Goal: Task Accomplishment & Management: Use online tool/utility

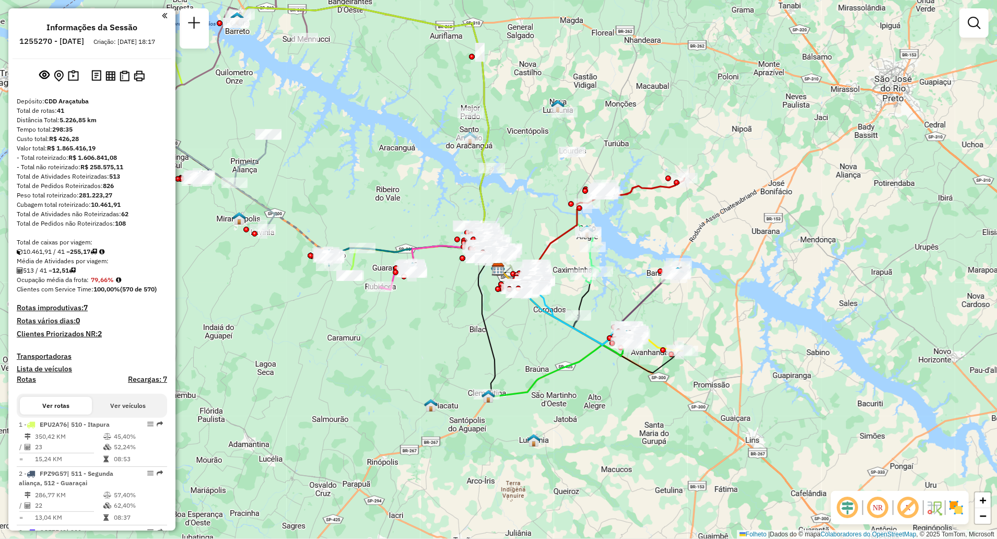
click at [259, 254] on div "Rota 22 - Placa FHQ3B45 81105169 - [PERSON_NAME] de atendimento Grade de atendi…" at bounding box center [498, 269] width 997 height 539
click at [951, 510] on img at bounding box center [956, 507] width 17 height 17
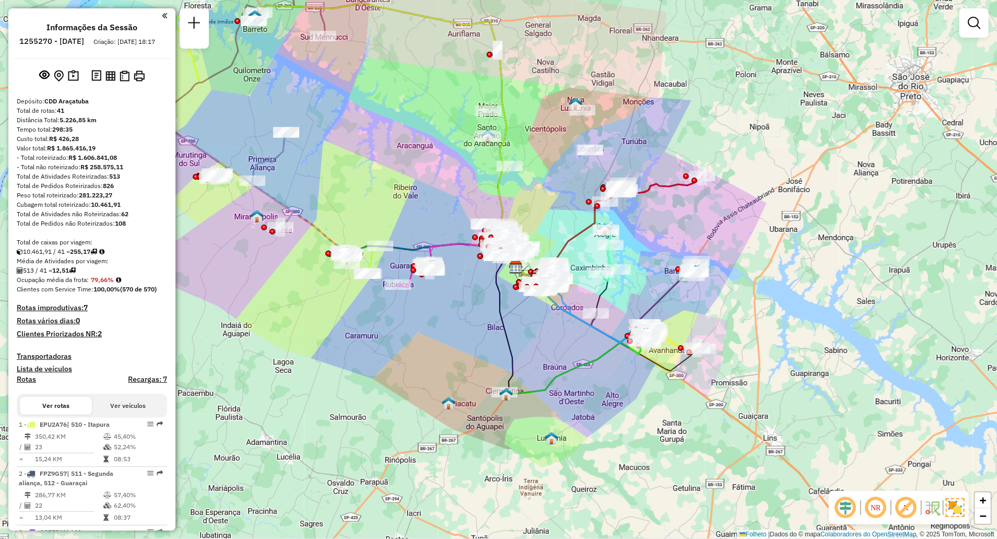
drag, startPoint x: 309, startPoint y: 330, endPoint x: 337, endPoint y: 347, distance: 32.1
click at [311, 334] on div "Janela de atendimento Grade de atendimento Capacidade Transportadoras Veículos …" at bounding box center [498, 269] width 997 height 539
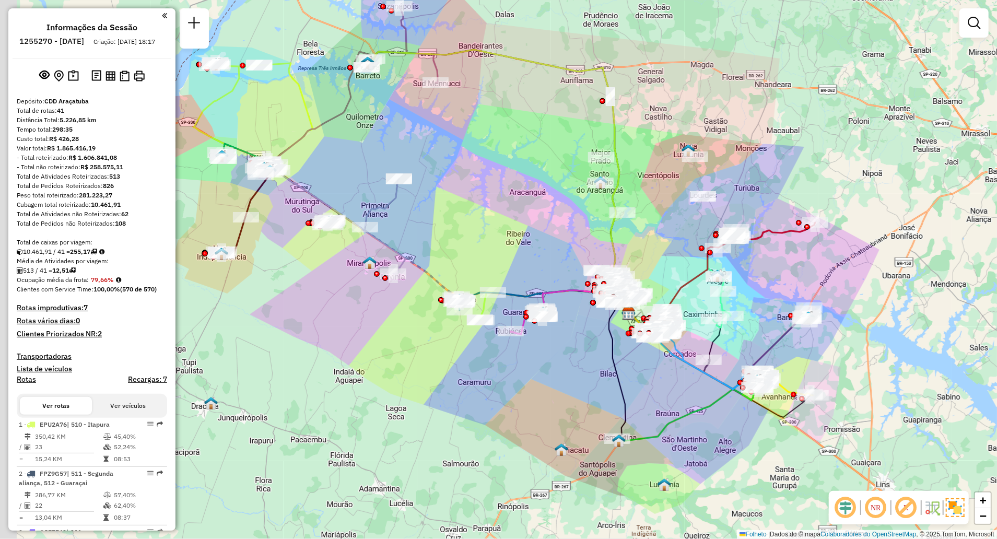
drag, startPoint x: 337, startPoint y: 347, endPoint x: 450, endPoint y: 391, distance: 121.0
click at [450, 392] on div "Janela de atendimento Grade de atendimento Capacidade Transportadoras Veículos …" at bounding box center [498, 269] width 997 height 539
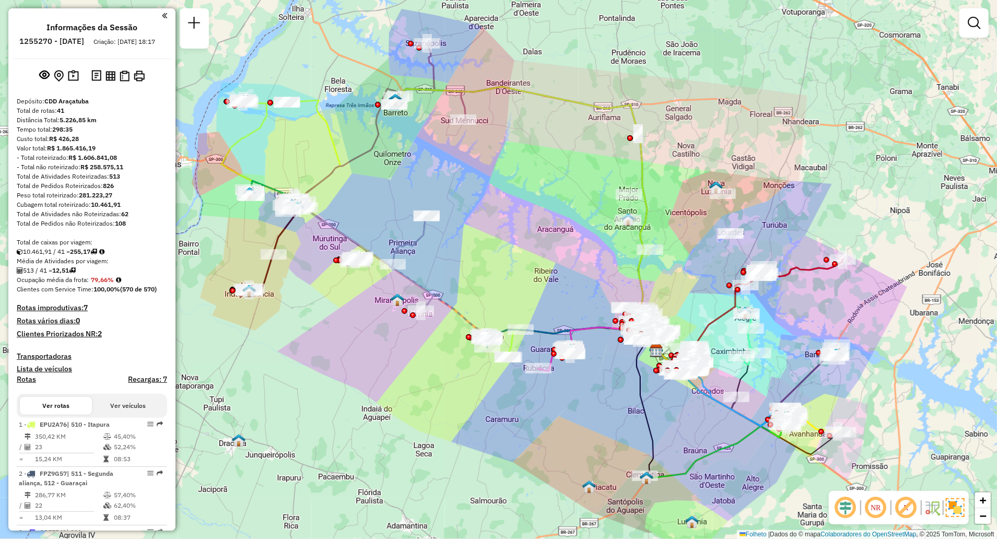
drag, startPoint x: 318, startPoint y: 237, endPoint x: 375, endPoint y: 273, distance: 67.4
click at [341, 268] on div "Rota 2 - Placa FPZ9G57 81191929 - [PERSON_NAME] N Rota 2 - Placa FPZ9G57 811143…" at bounding box center [498, 269] width 997 height 539
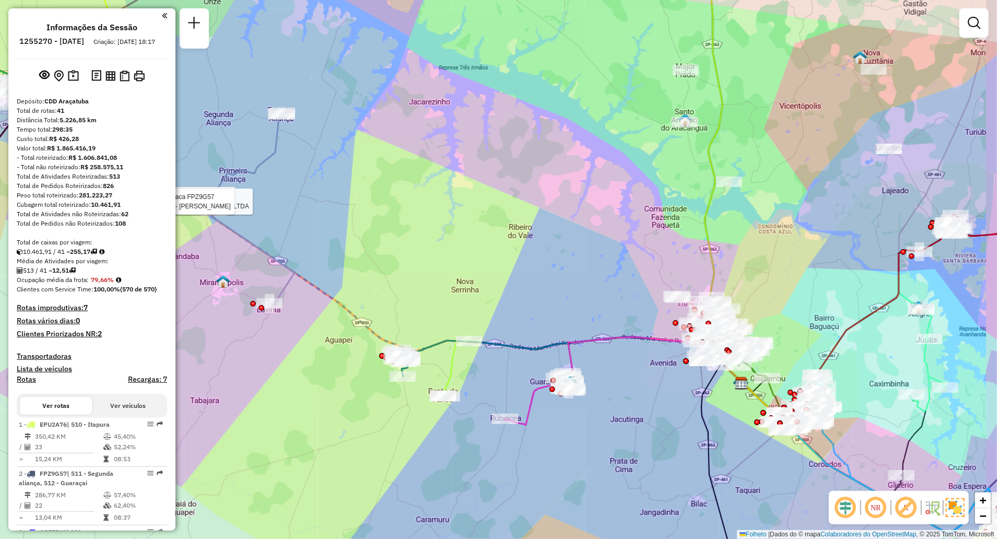
drag, startPoint x: 595, startPoint y: 295, endPoint x: 446, endPoint y: 269, distance: 151.5
click at [450, 269] on div "Rota 2 - Placa FPZ9G57 81107422 - [PERSON_NAME] DE O Rota 2 - Placa FPZ9G57 811…" at bounding box center [498, 269] width 997 height 539
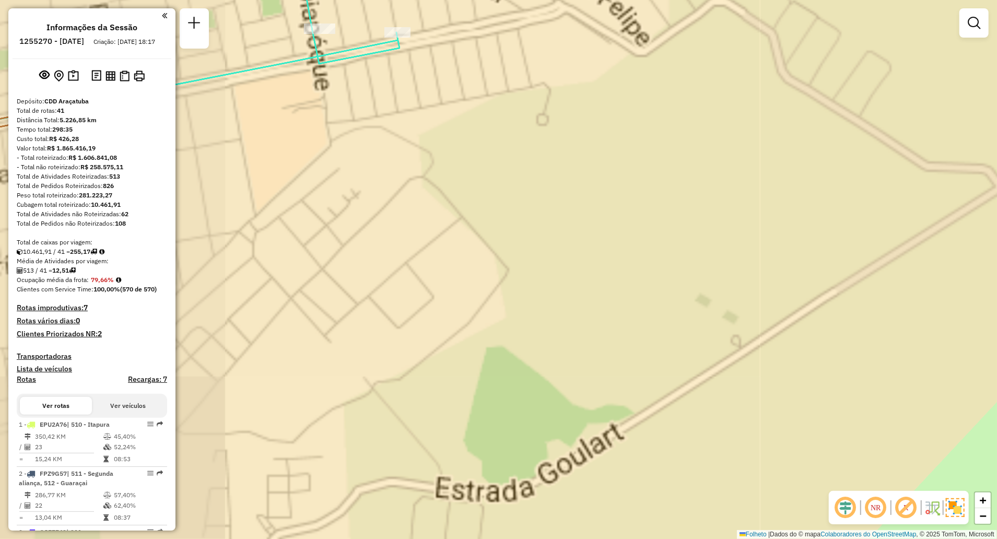
drag, startPoint x: 652, startPoint y: 332, endPoint x: 631, endPoint y: 105, distance: 227.5
click at [631, 123] on div "Rota 2 - Placa FPZ9G57 81107422 - [PERSON_NAME] DE O Rota 2 - Placa FPZ9G57 811…" at bounding box center [498, 269] width 997 height 539
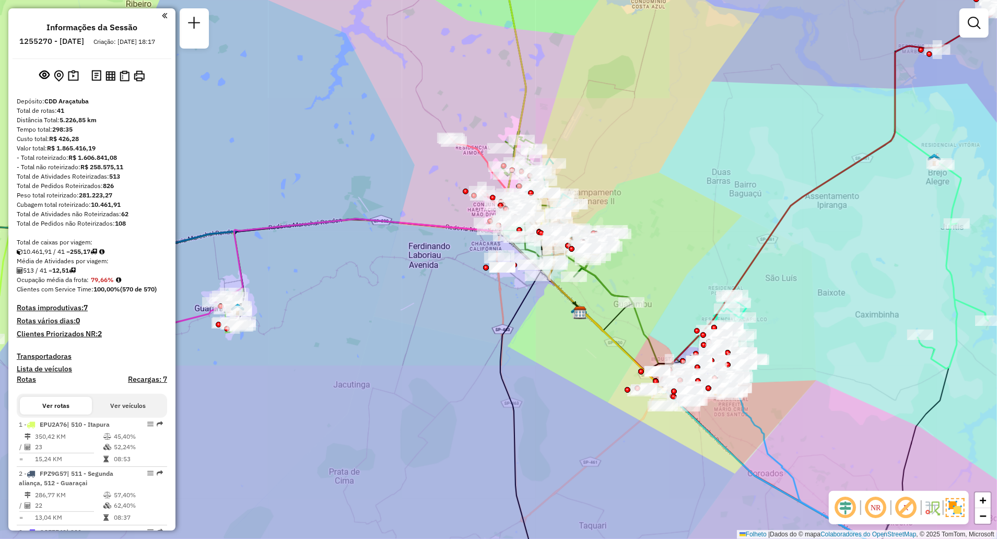
drag, startPoint x: 643, startPoint y: 305, endPoint x: 598, endPoint y: 297, distance: 46.3
click at [598, 297] on div "Rota 2 - Placa FPZ9G57 81107422 - [PERSON_NAME] DE O Rota 2 - Placa FPZ9G57 811…" at bounding box center [498, 269] width 997 height 539
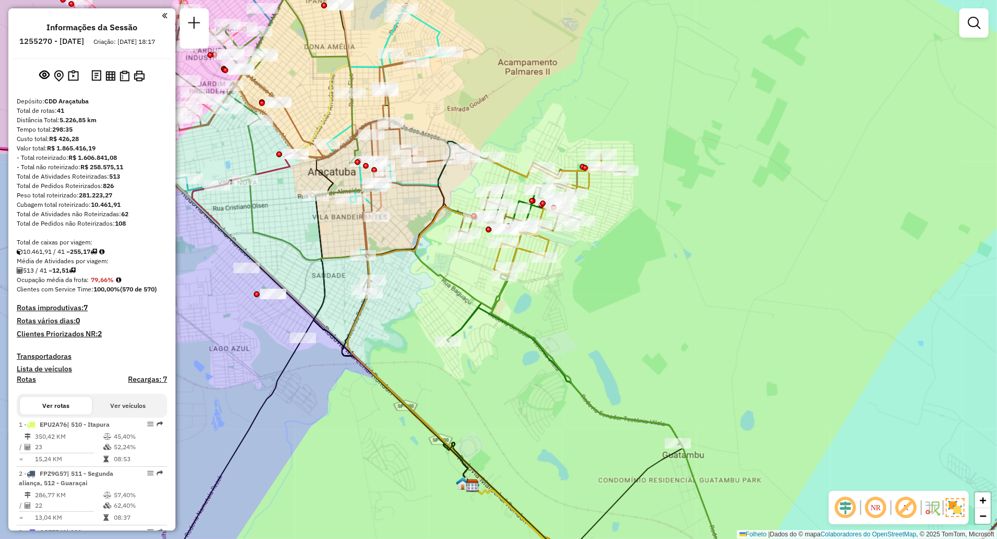
drag, startPoint x: 621, startPoint y: 247, endPoint x: 652, endPoint y: 320, distance: 79.5
click at [652, 320] on div "Rota 2 - Placa FPZ9G57 81107422 - [PERSON_NAME] DE O Rota 2 - Placa FPZ9G57 811…" at bounding box center [498, 269] width 997 height 539
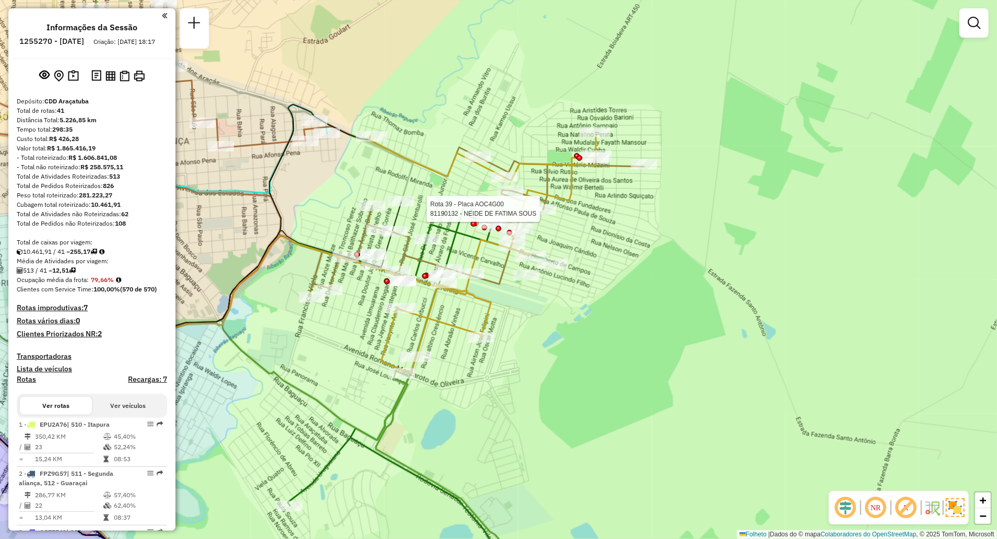
select select "**********"
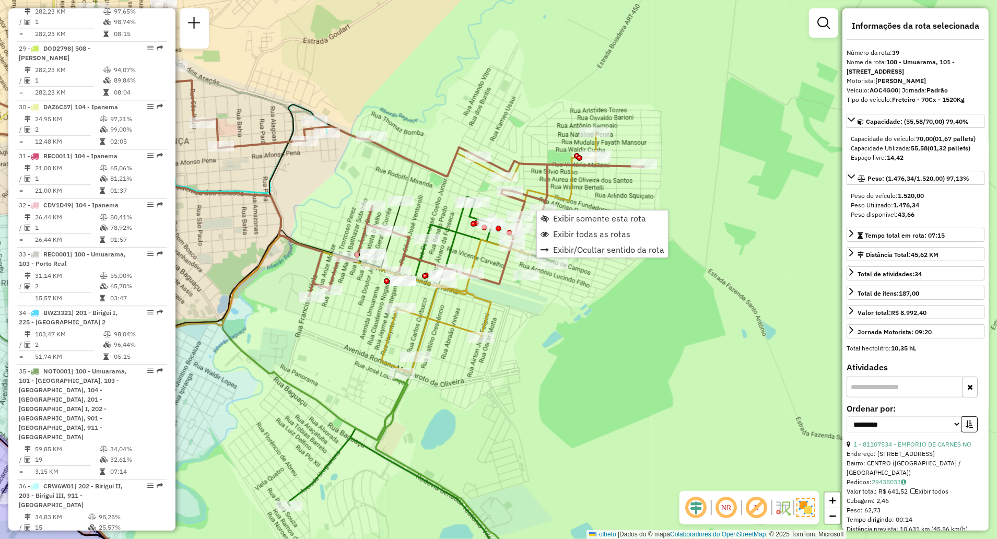
scroll to position [2446, 0]
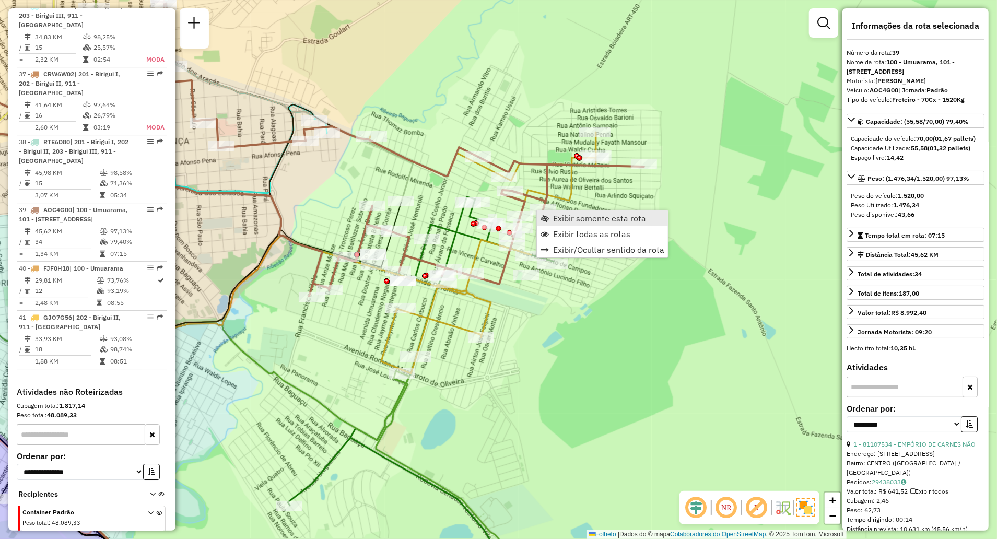
click at [573, 216] on span "Exibir somente esta rota" at bounding box center [599, 218] width 93 height 8
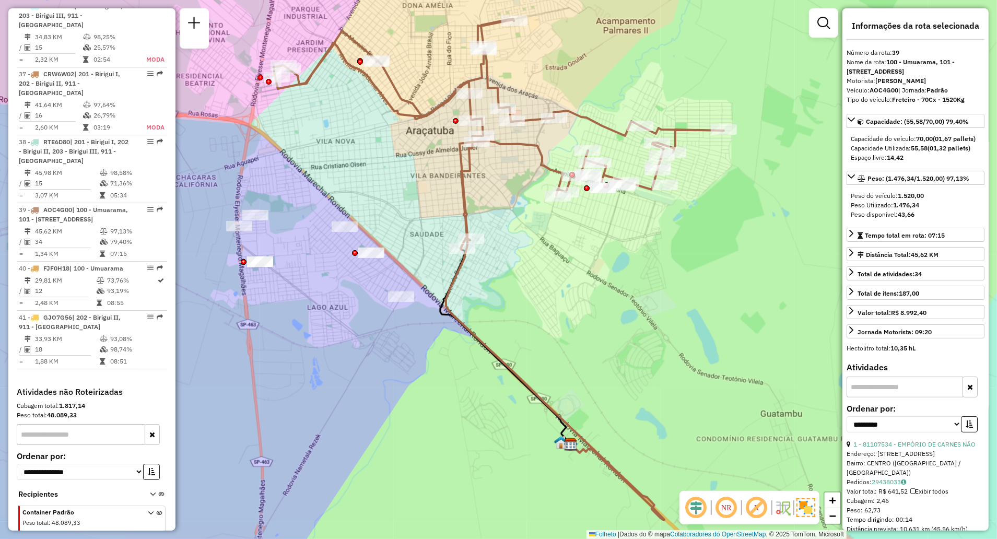
click at [727, 507] on em at bounding box center [726, 507] width 25 height 25
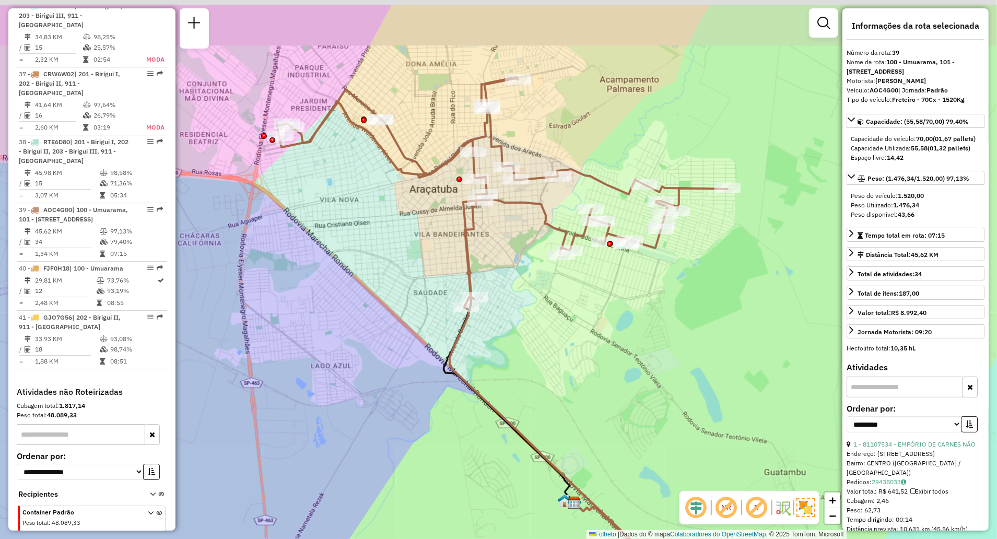
drag, startPoint x: 550, startPoint y: 262, endPoint x: 542, endPoint y: 309, distance: 47.7
click at [554, 316] on div "Janela de atendimento Grade de atendimento Capacidade Transportadoras Veículos …" at bounding box center [498, 269] width 997 height 539
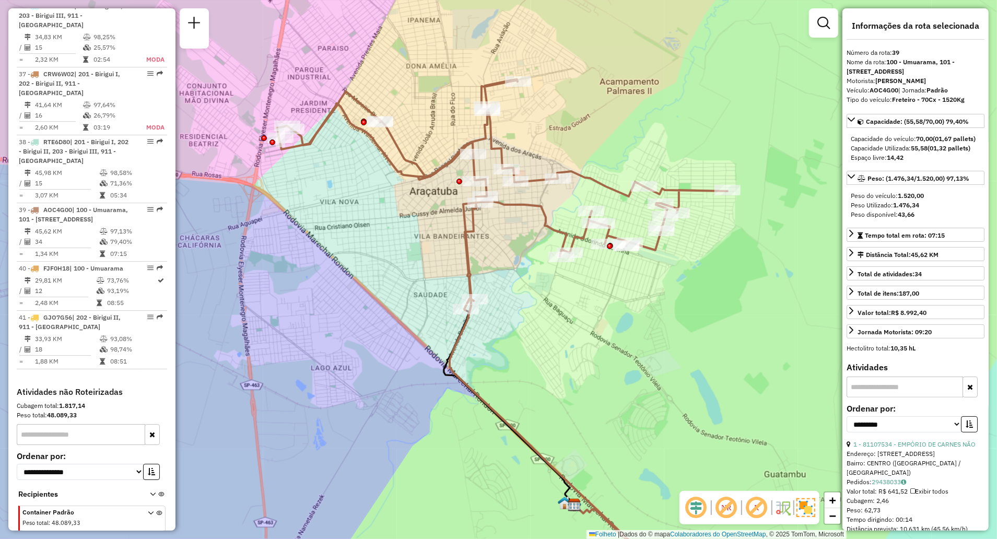
click at [643, 293] on div "Janela de atendimento Grade de atendimento Capacidade Transportadoras Veículos …" at bounding box center [498, 269] width 997 height 539
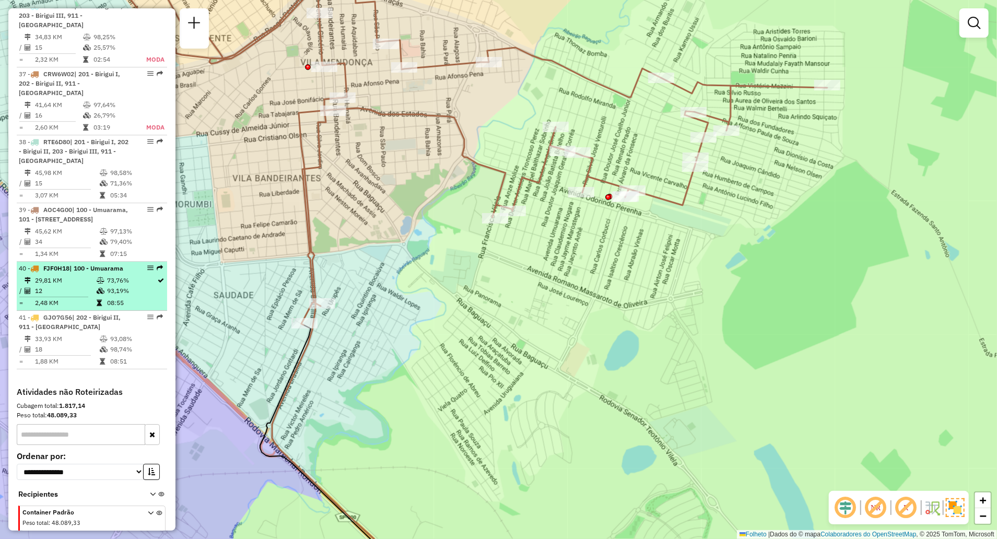
click at [64, 275] on td "29,81 KM" at bounding box center [65, 280] width 62 height 10
select select "**********"
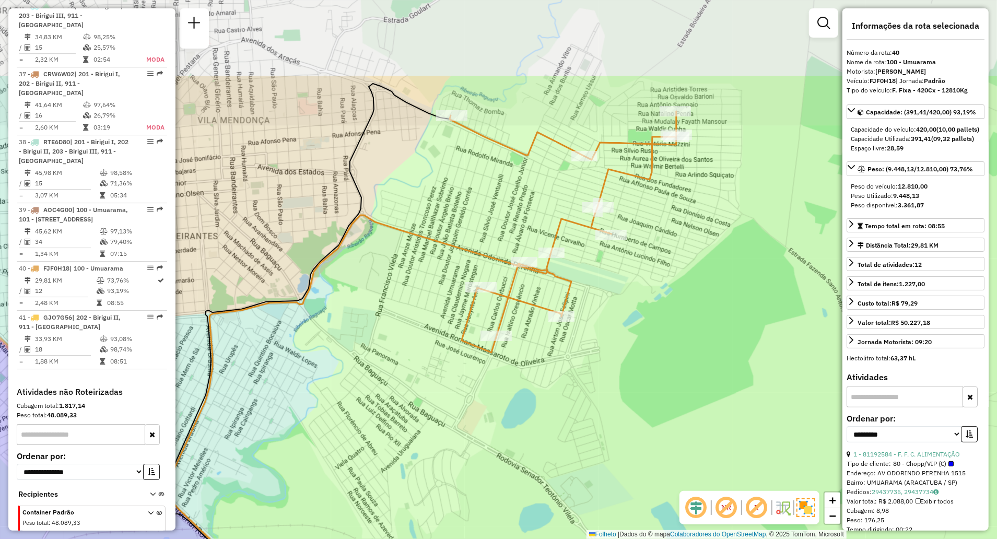
drag, startPoint x: 660, startPoint y: 195, endPoint x: 683, endPoint y: 343, distance: 149.5
click at [684, 343] on div "Janela de atendimento Grade de atendimento Capacidade Transportadoras Veículos …" at bounding box center [498, 269] width 997 height 539
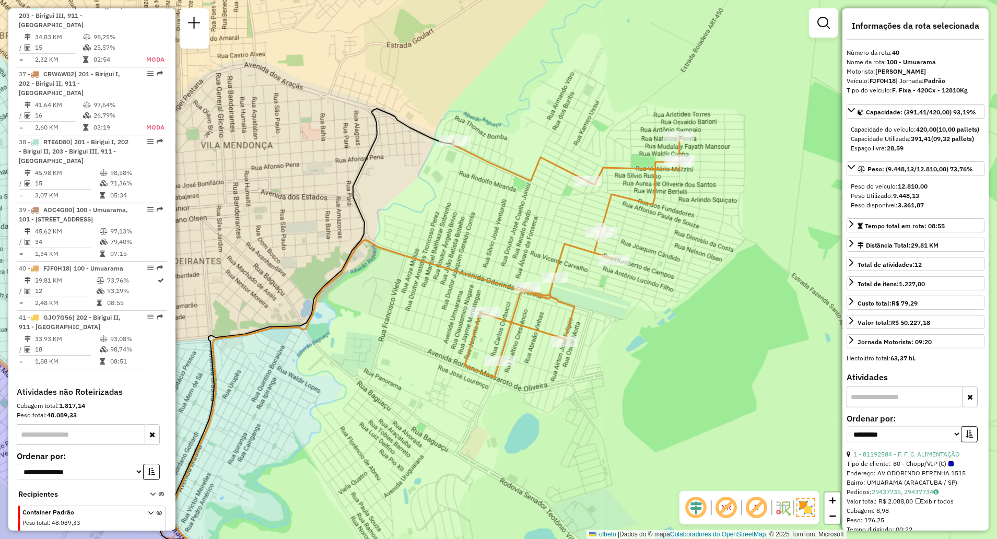
click at [438, 287] on div "Janela de atendimento Grade de atendimento Capacidade Transportadoras Veículos …" at bounding box center [498, 269] width 997 height 539
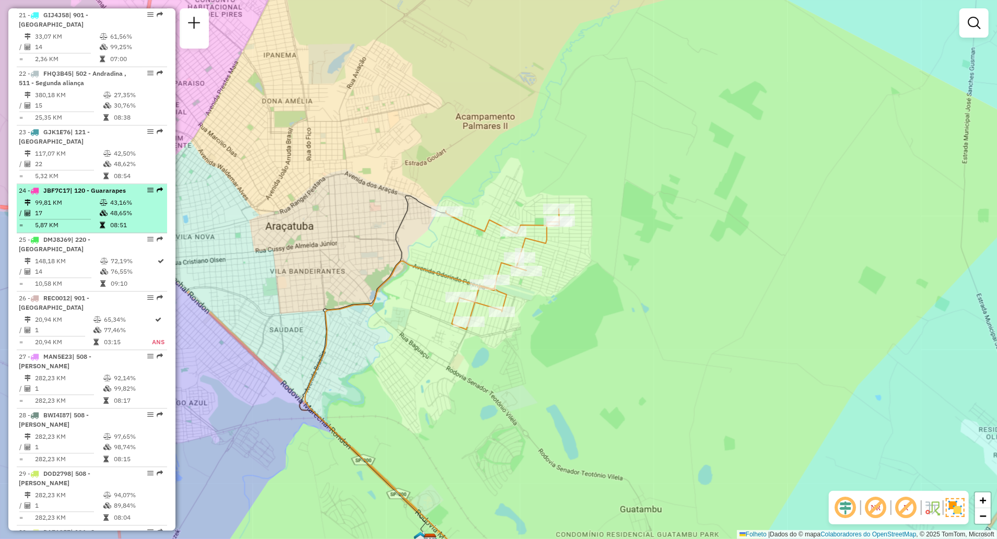
scroll to position [1471, 0]
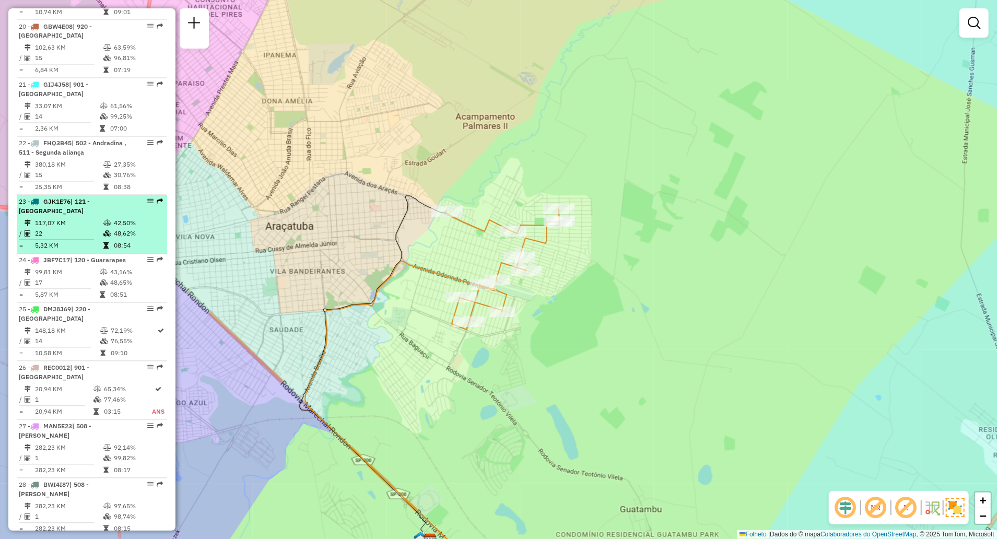
click at [87, 218] on td "117,07 KM" at bounding box center [68, 223] width 68 height 10
select select "**********"
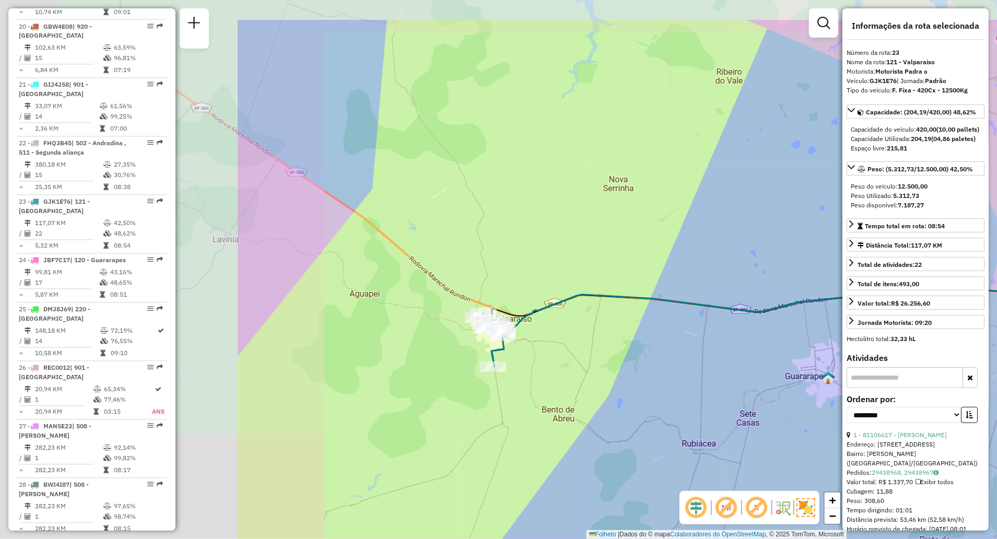
drag, startPoint x: 397, startPoint y: 316, endPoint x: 615, endPoint y: 371, distance: 225.0
click at [615, 371] on div "Janela de atendimento Grade de atendimento Capacidade Transportadoras Veículos …" at bounding box center [498, 269] width 997 height 539
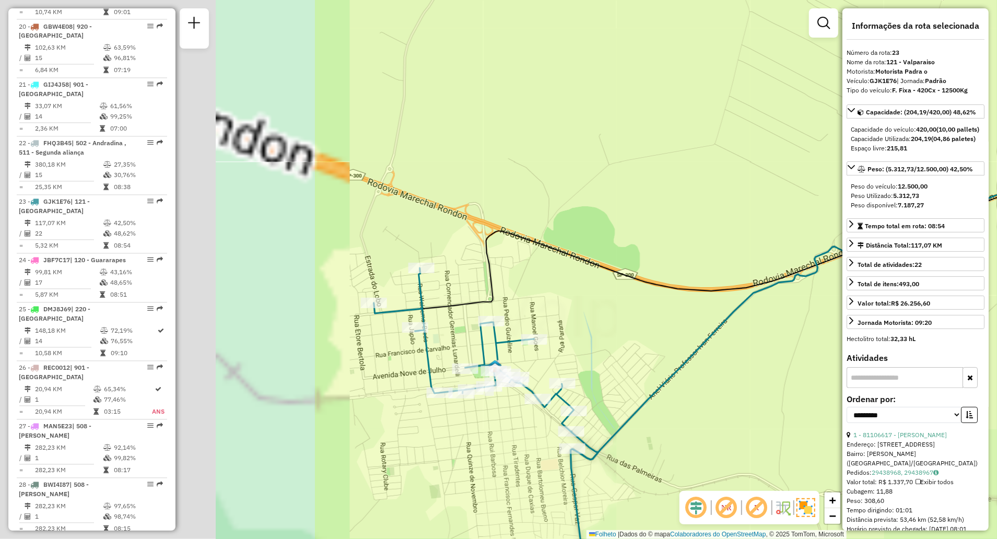
drag, startPoint x: 371, startPoint y: 383, endPoint x: 807, endPoint y: 327, distance: 440.0
click at [808, 330] on div "Janela de atendimento Grade de atendimento Capacidade Transportadoras Veículos …" at bounding box center [498, 269] width 997 height 539
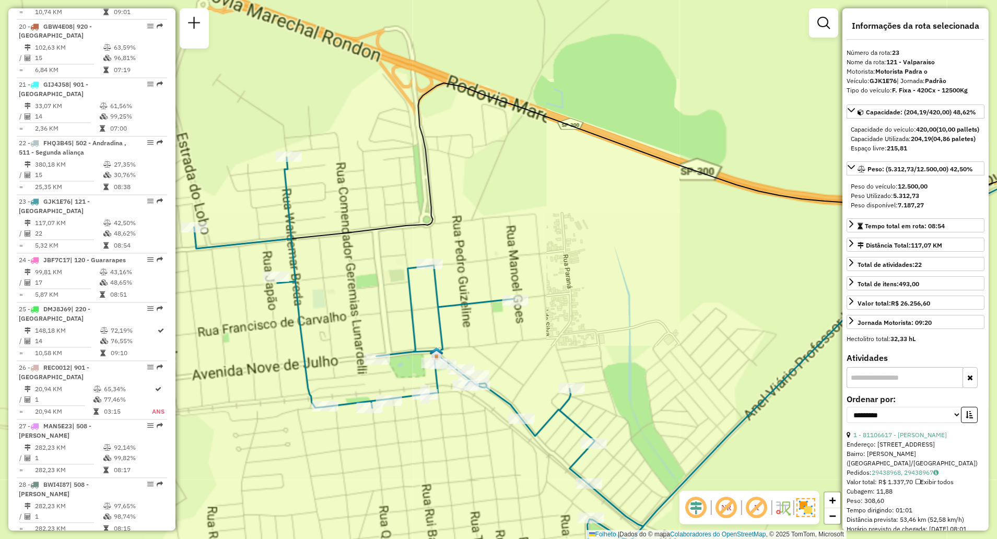
drag, startPoint x: 600, startPoint y: 363, endPoint x: 651, endPoint y: 257, distance: 117.7
click at [652, 262] on div "Janela de atendimento Grade de atendimento Capacidade Transportadoras Veículos …" at bounding box center [498, 269] width 997 height 539
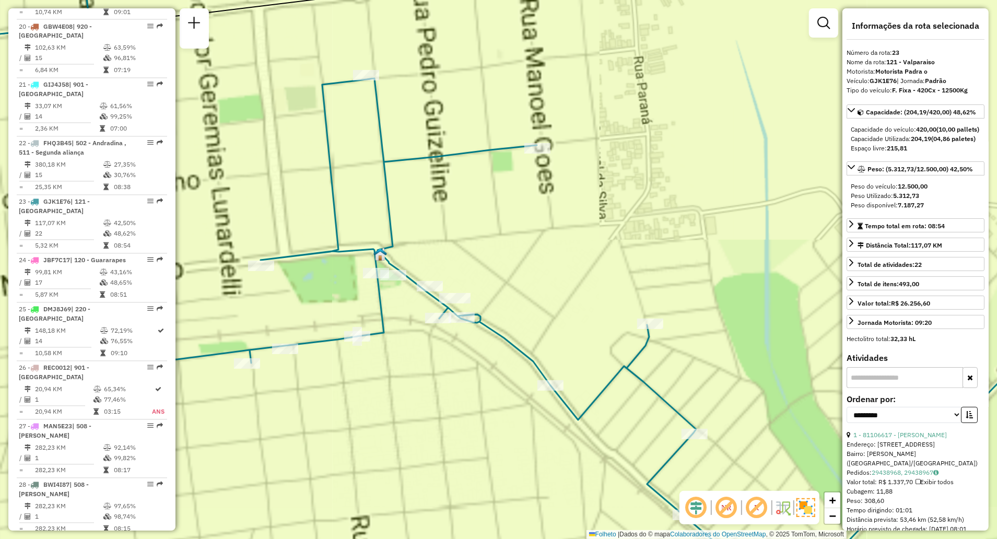
drag, startPoint x: 637, startPoint y: 251, endPoint x: 700, endPoint y: 213, distance: 73.1
click at [699, 213] on div "Janela de atendimento Grade de atendimento Capacidade Transportadoras Veículos …" at bounding box center [498, 269] width 997 height 539
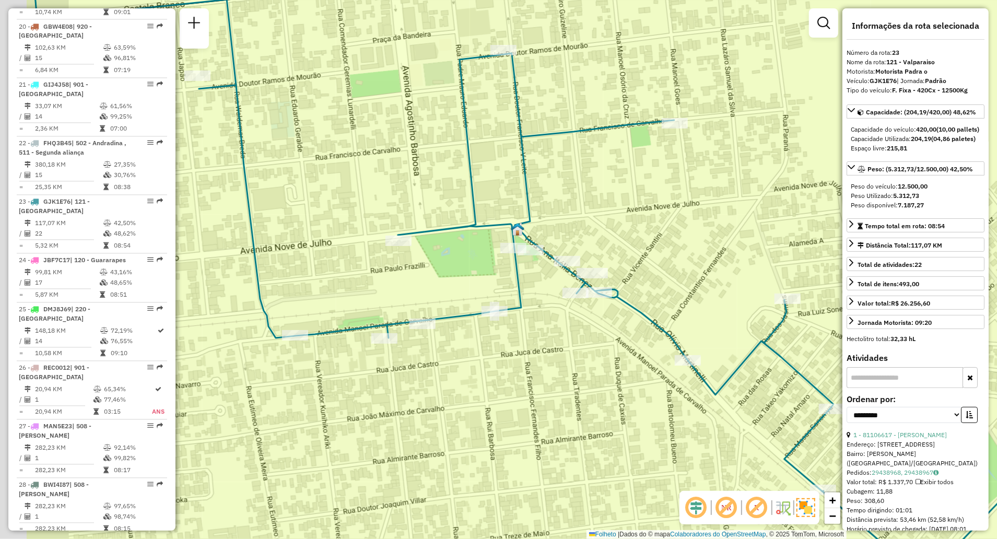
drag, startPoint x: 535, startPoint y: 342, endPoint x: 583, endPoint y: 337, distance: 48.3
click at [583, 337] on div "Janela de atendimento Grade de atendimento Capacidade Transportadoras Veículos …" at bounding box center [498, 269] width 997 height 539
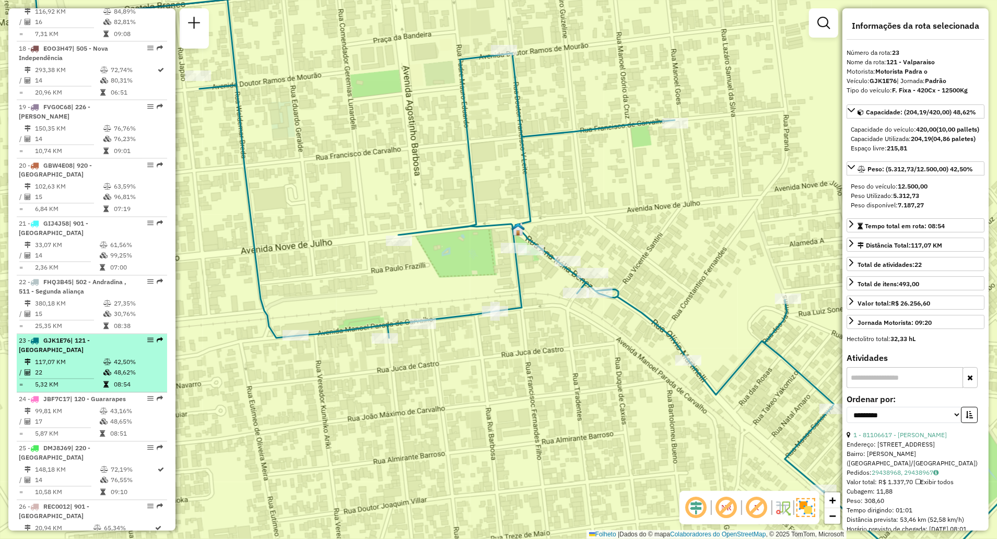
scroll to position [1193, 0]
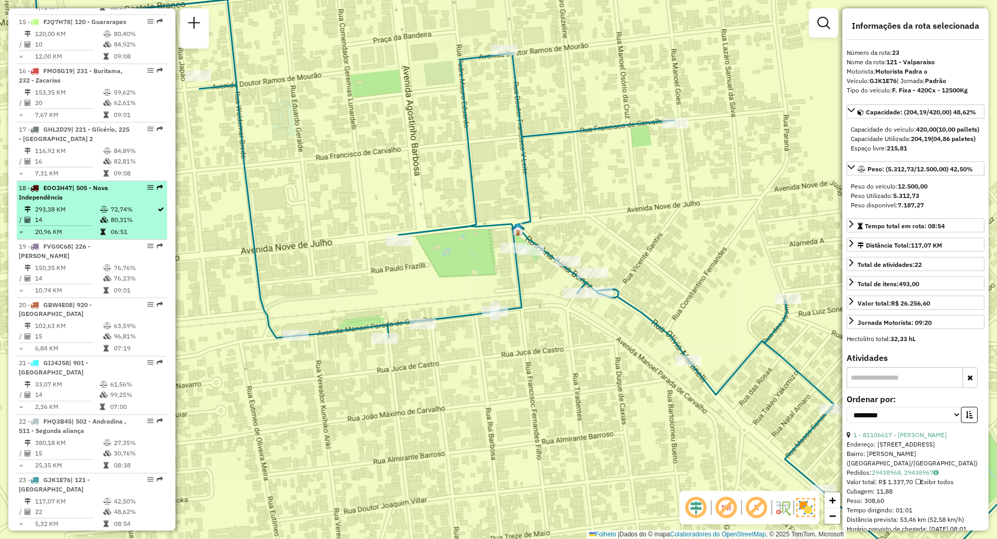
click at [86, 207] on td "293,38 KM" at bounding box center [66, 209] width 65 height 10
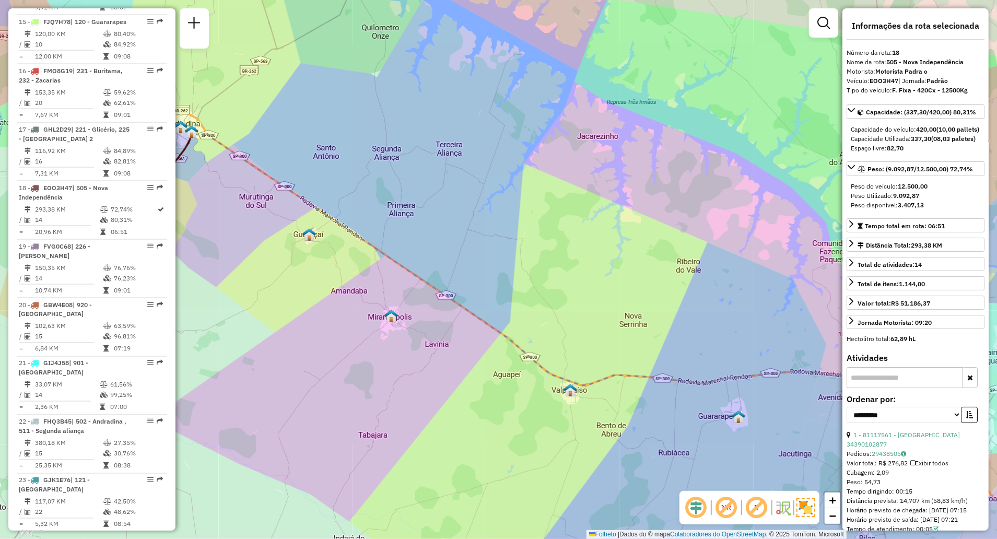
drag, startPoint x: 295, startPoint y: 264, endPoint x: 403, endPoint y: 349, distance: 137.6
click at [435, 368] on div "Janela de atendimento Grade de atendimento Capacidade Transportadoras Veículos …" at bounding box center [498, 269] width 997 height 539
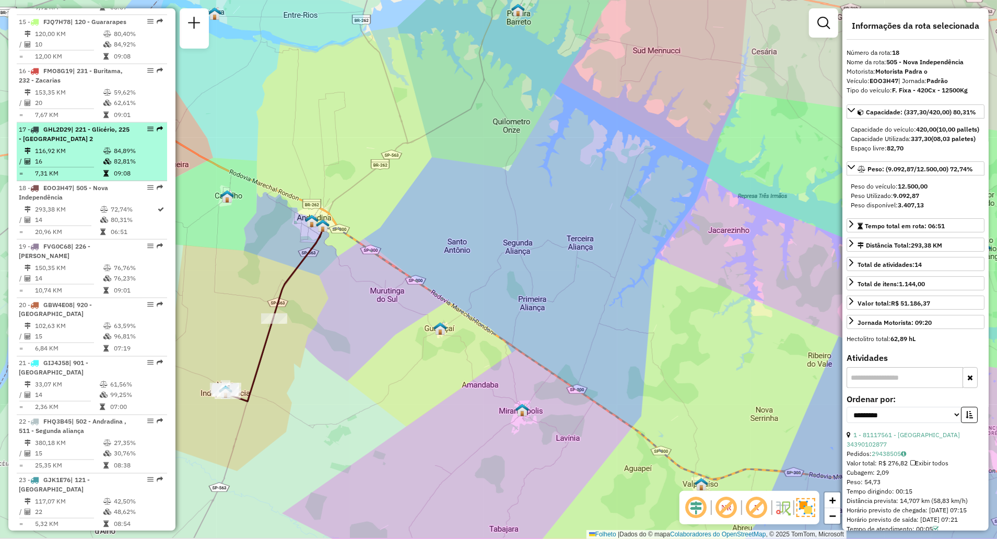
click at [82, 144] on div "17 - GHL2D29 | 221 - Glicério, 225 - [GEOGRAPHIC_DATA] 2" at bounding box center [74, 134] width 111 height 19
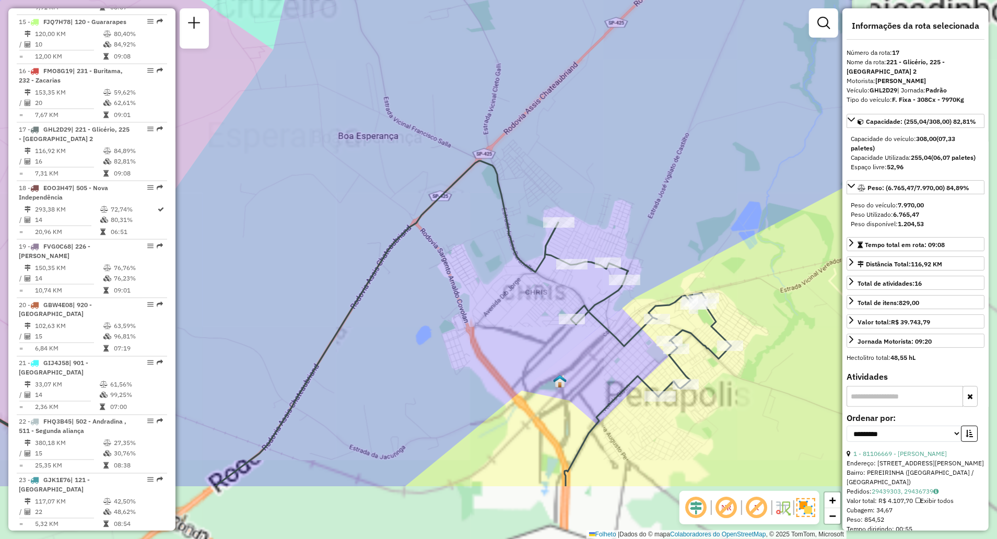
drag, startPoint x: 596, startPoint y: 370, endPoint x: 284, endPoint y: 234, distance: 340.0
click at [284, 234] on div "Janela de atendimento Grade de atendimento Capacidade Transportadoras Veículos …" at bounding box center [498, 269] width 997 height 539
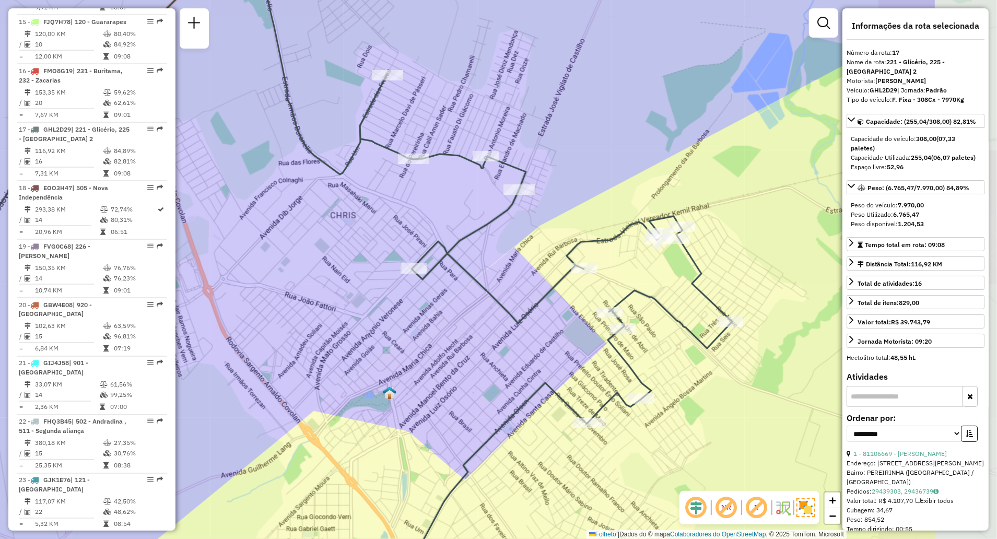
drag, startPoint x: 424, startPoint y: 272, endPoint x: 262, endPoint y: 247, distance: 163.7
click at [262, 247] on div "Janela de atendimento Grade de atendimento Capacidade Transportadoras Veículos …" at bounding box center [498, 269] width 997 height 539
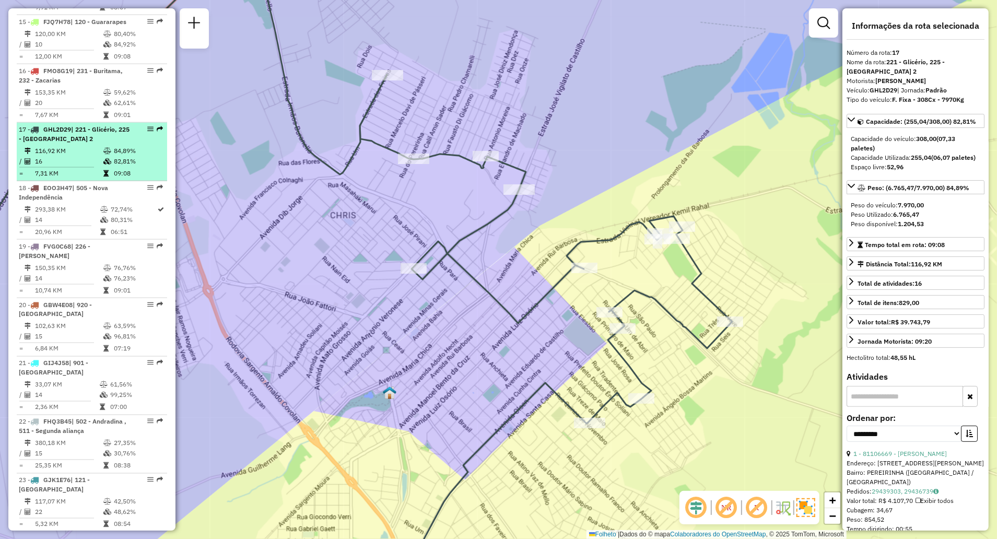
scroll to position [1124, 0]
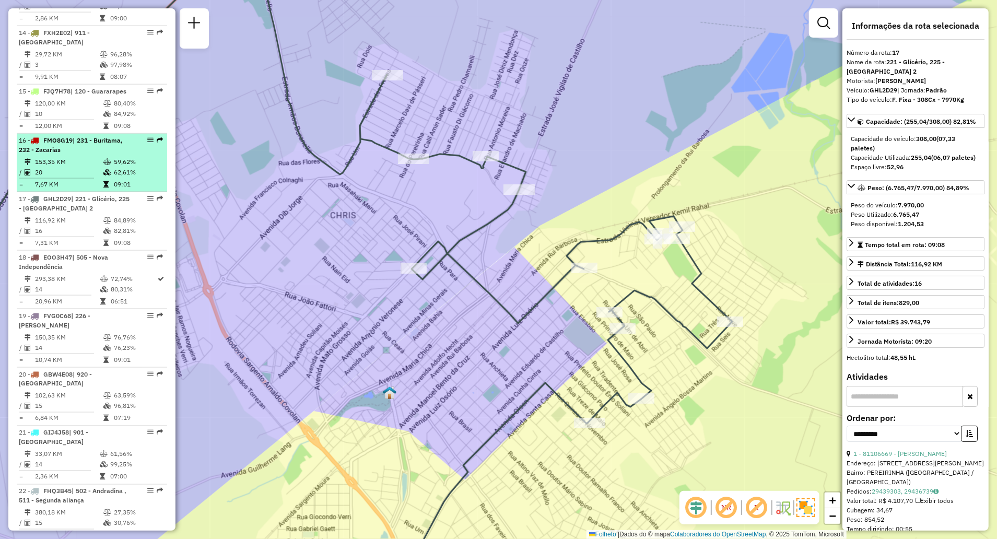
click at [67, 167] on td "153,35 KM" at bounding box center [68, 162] width 68 height 10
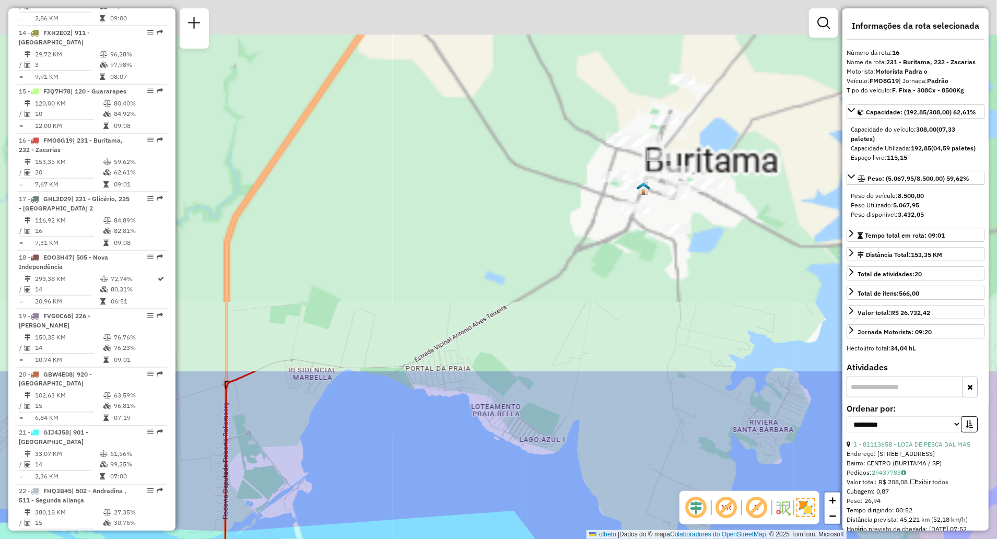
drag, startPoint x: 562, startPoint y: 190, endPoint x: 599, endPoint y: 571, distance: 382.4
click at [599, 538] on html "Aguarde... Pop-up bloqueado! Seu navegador bloqueou automáticamente a abertura …" at bounding box center [498, 269] width 997 height 539
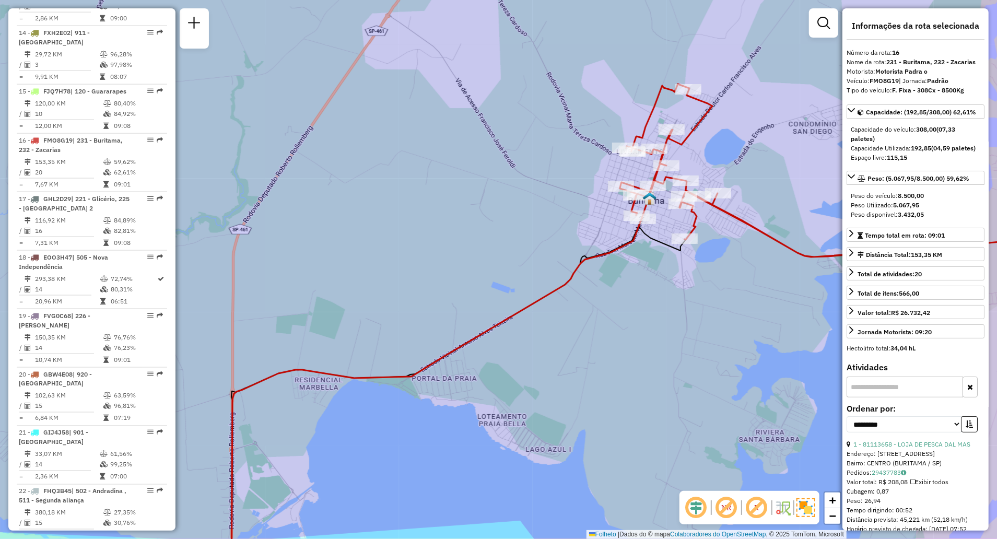
drag, startPoint x: 377, startPoint y: 286, endPoint x: 399, endPoint y: 351, distance: 68.4
click at [404, 351] on div "Janela de atendimento Grade de atendimento Capacidade Transportadoras Veículos …" at bounding box center [498, 269] width 997 height 539
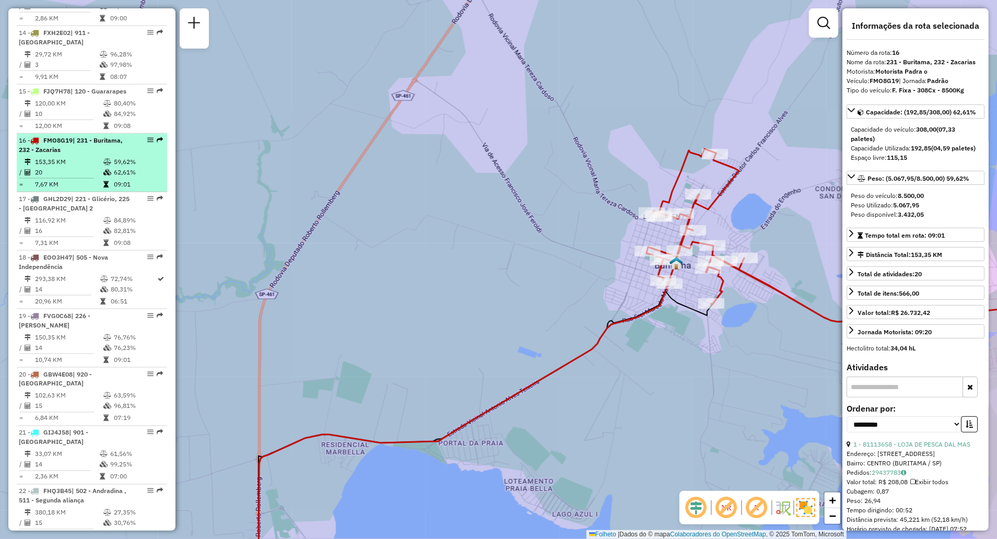
click at [76, 159] on td "153,35 KM" at bounding box center [68, 162] width 68 height 10
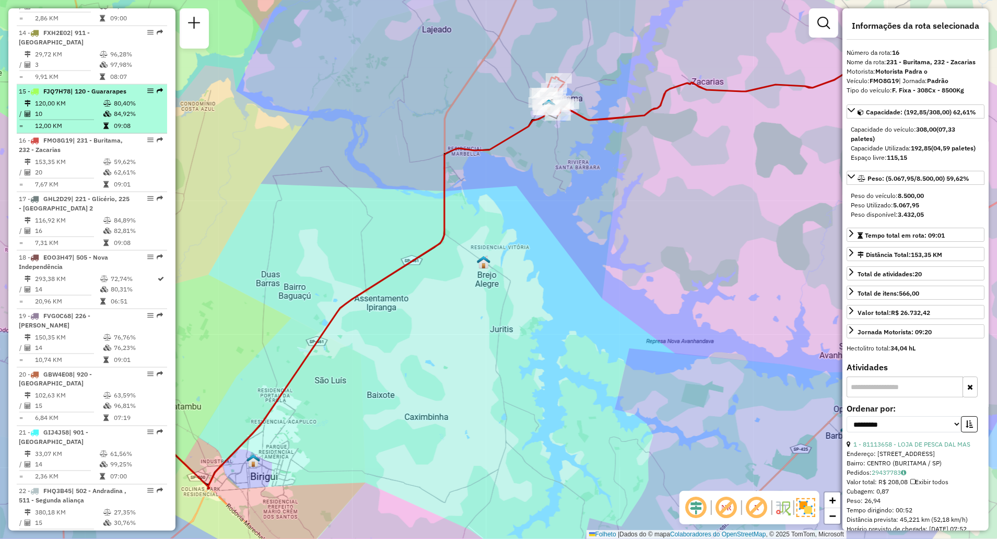
click at [75, 102] on td "120,00 KM" at bounding box center [68, 103] width 68 height 10
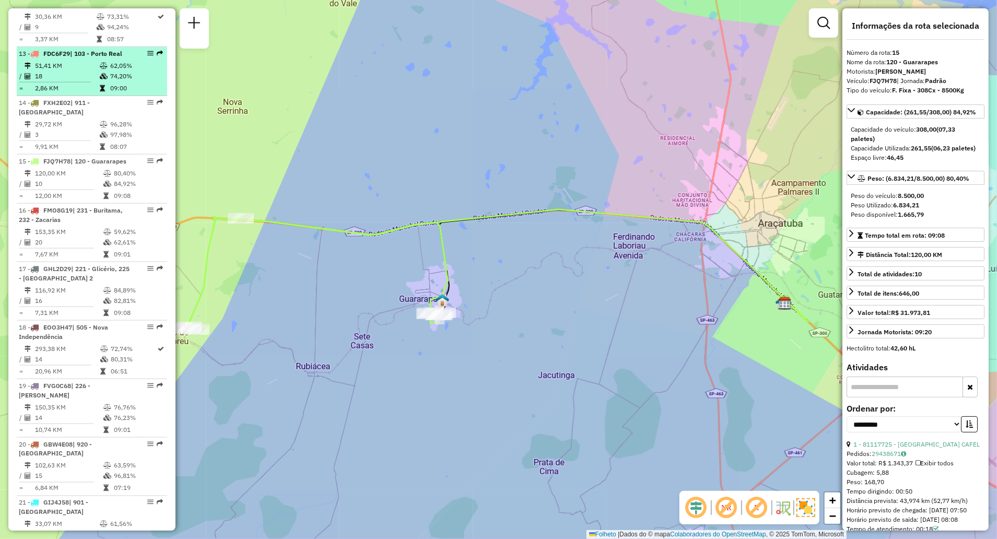
scroll to position [984, 0]
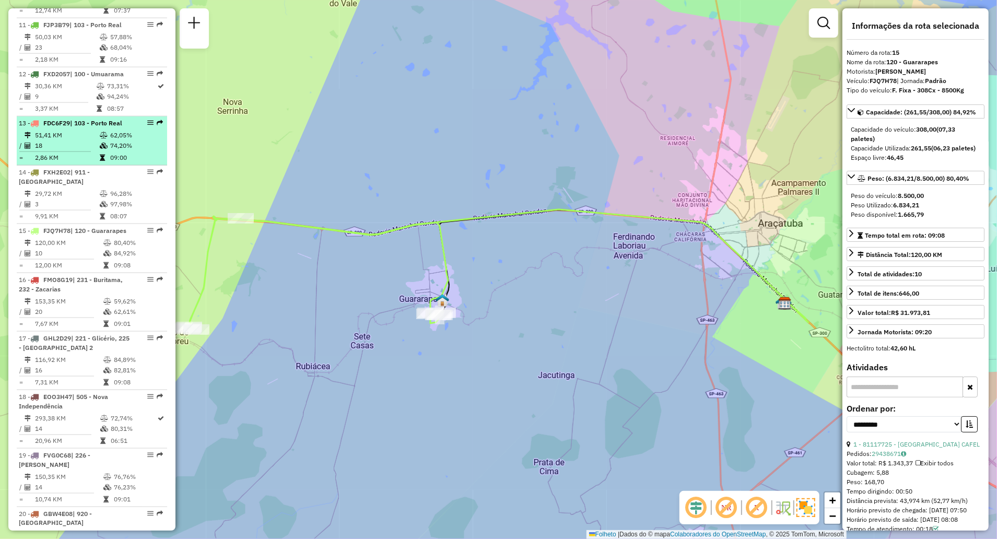
click at [69, 130] on td "51,41 KM" at bounding box center [66, 135] width 65 height 10
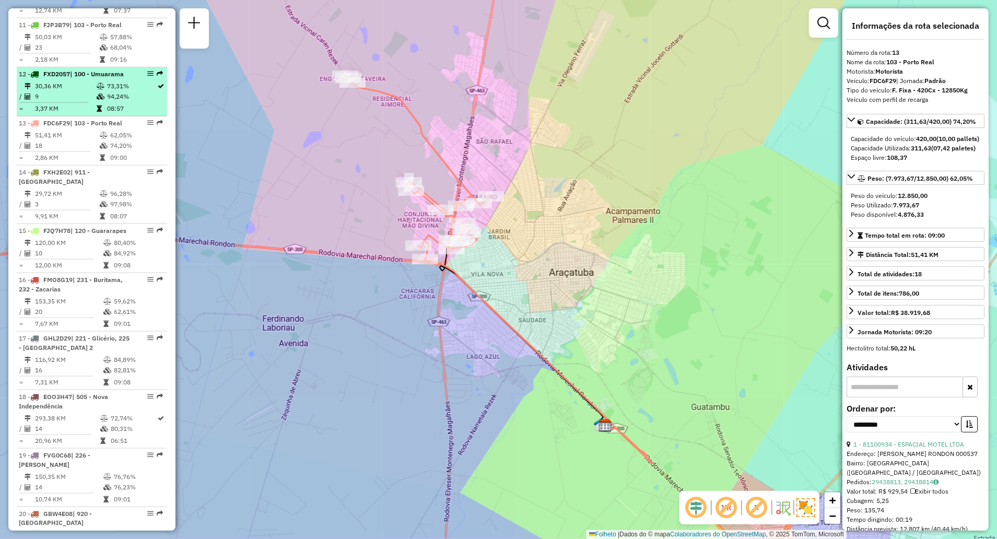
click at [73, 91] on td "9" at bounding box center [65, 96] width 62 height 10
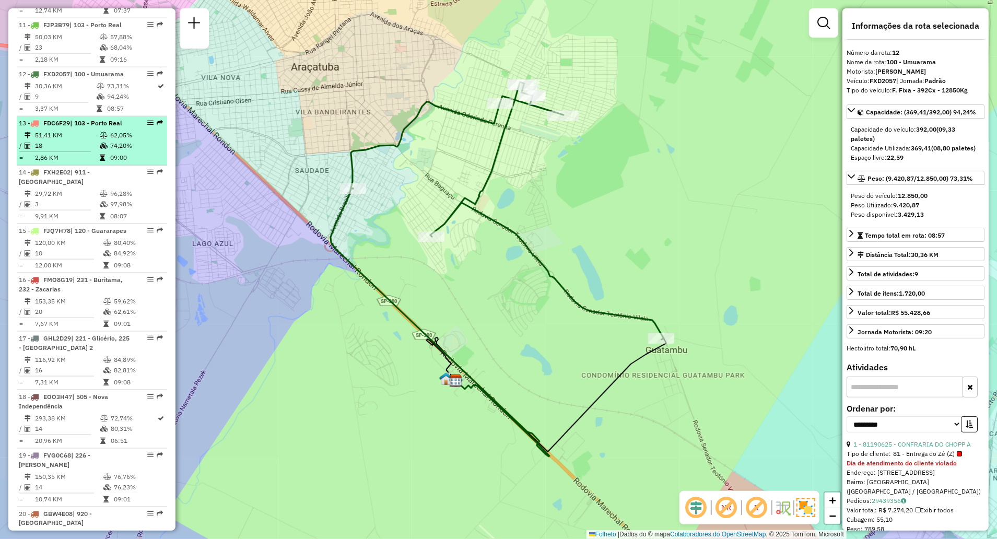
scroll to position [845, 0]
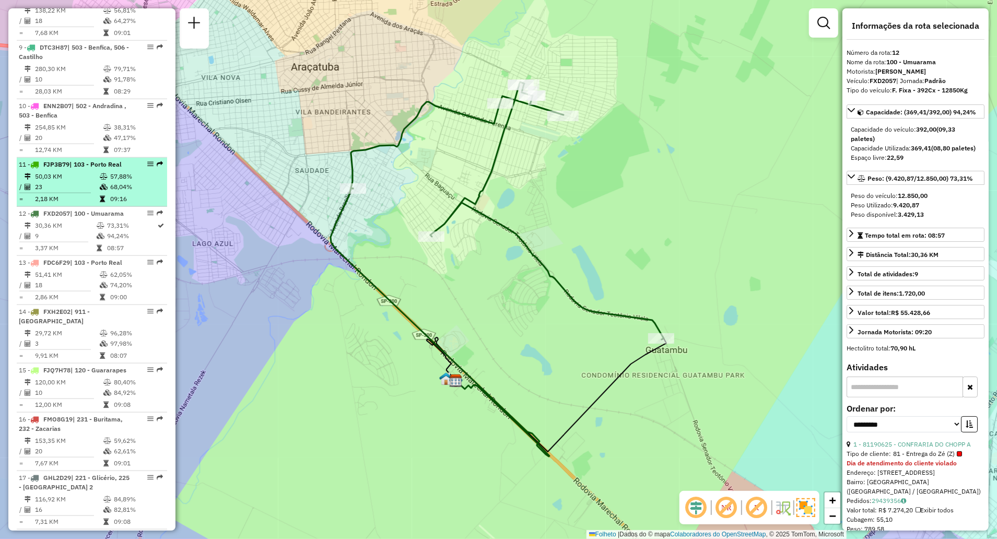
click at [82, 182] on td "23" at bounding box center [66, 187] width 65 height 10
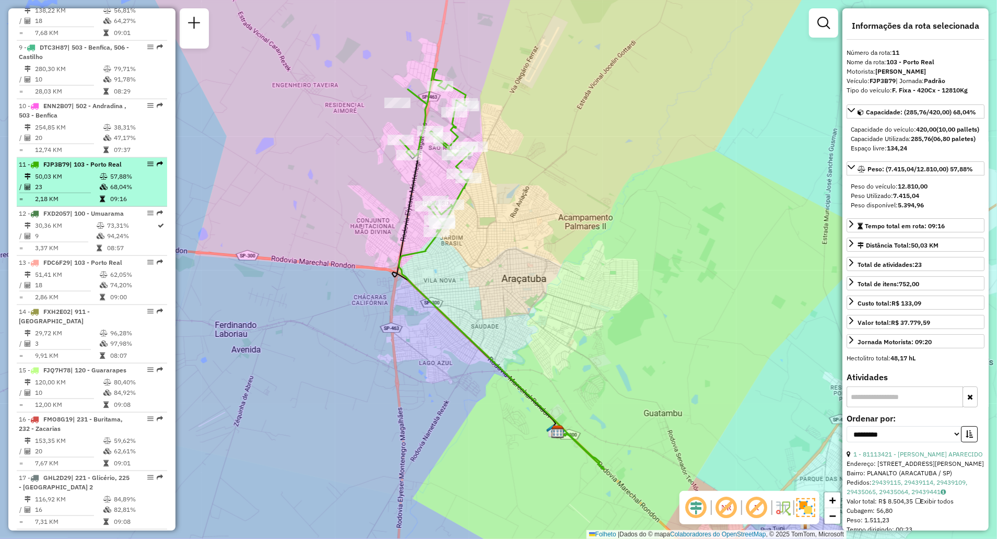
click at [82, 182] on td "23" at bounding box center [66, 187] width 65 height 10
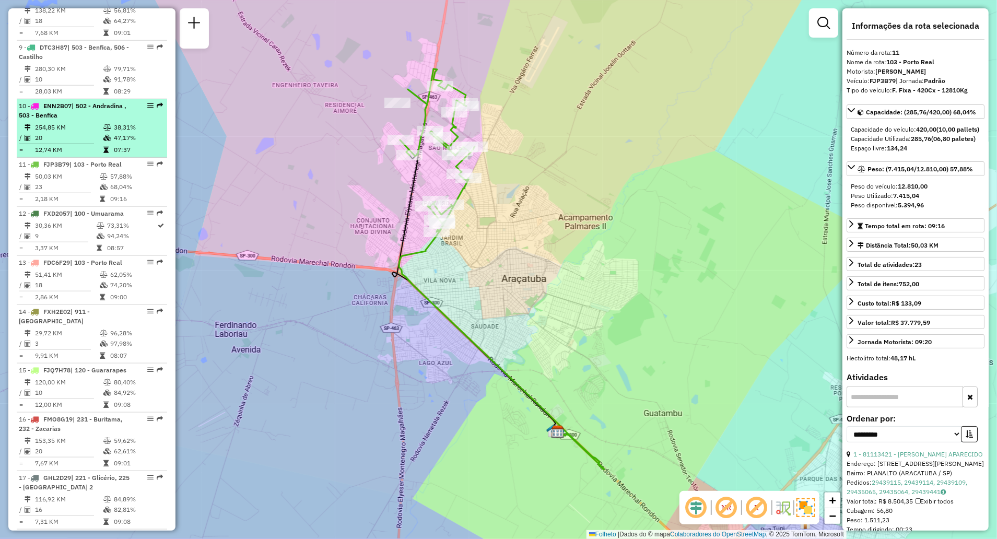
click at [71, 133] on td "20" at bounding box center [68, 138] width 68 height 10
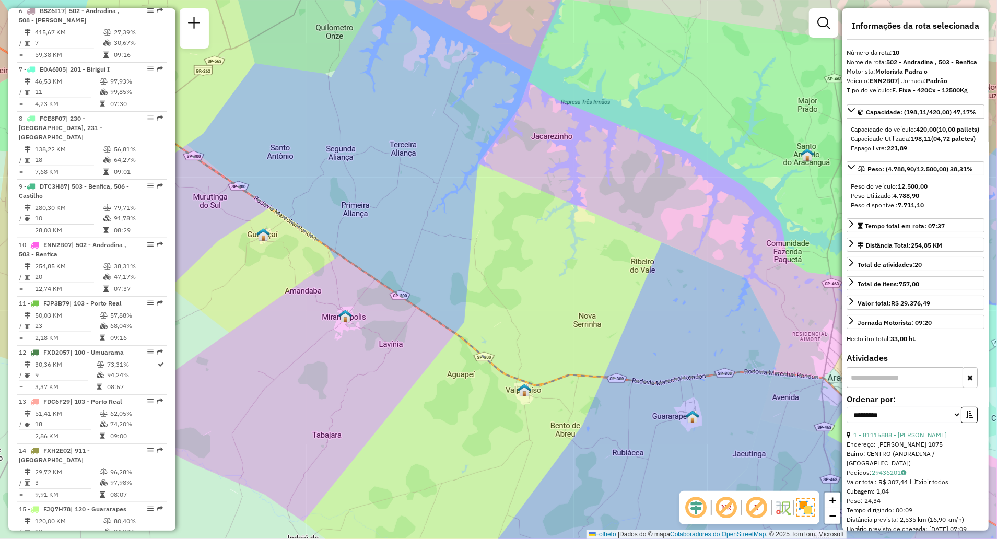
scroll to position [566, 0]
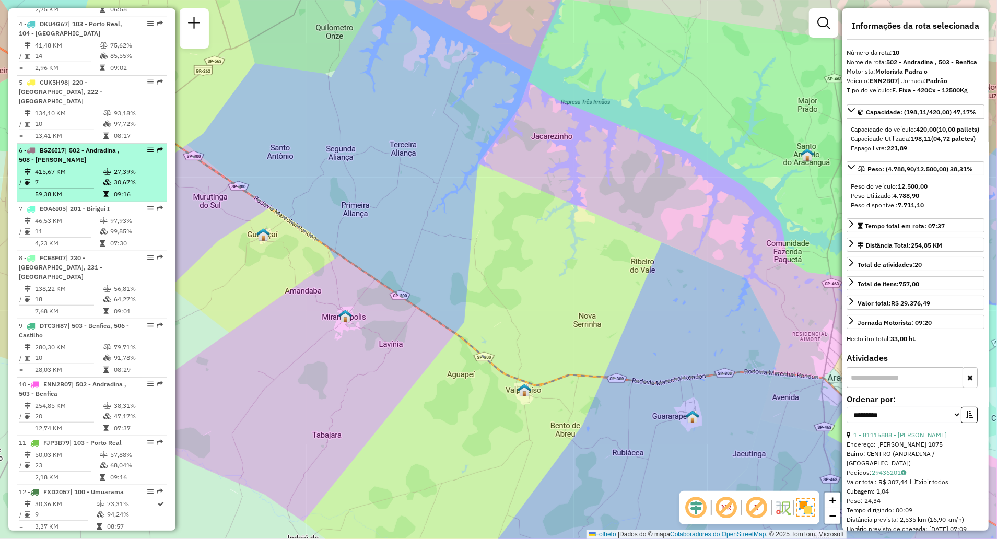
click at [84, 167] on td "415,67 KM" at bounding box center [68, 172] width 68 height 10
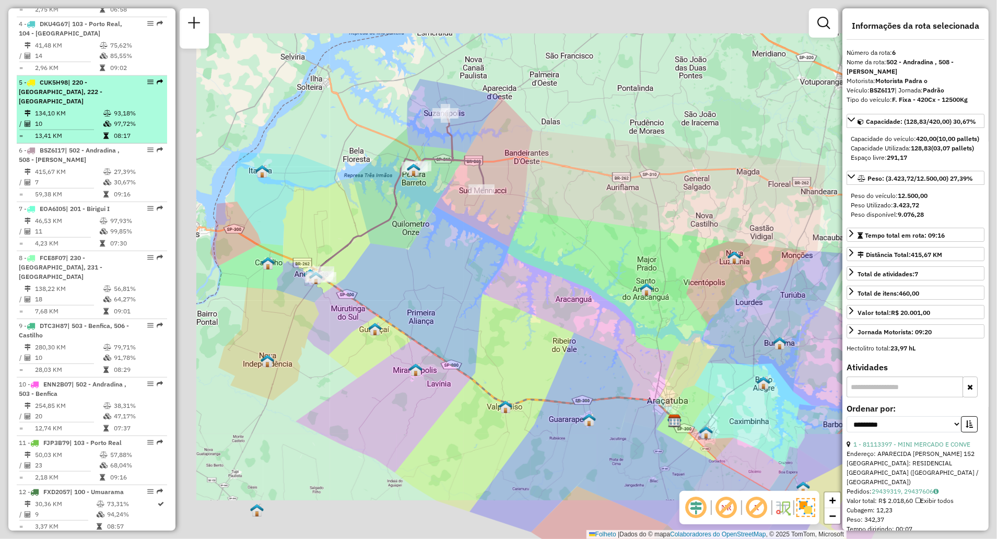
click at [74, 116] on td "134,10 KM" at bounding box center [68, 113] width 68 height 10
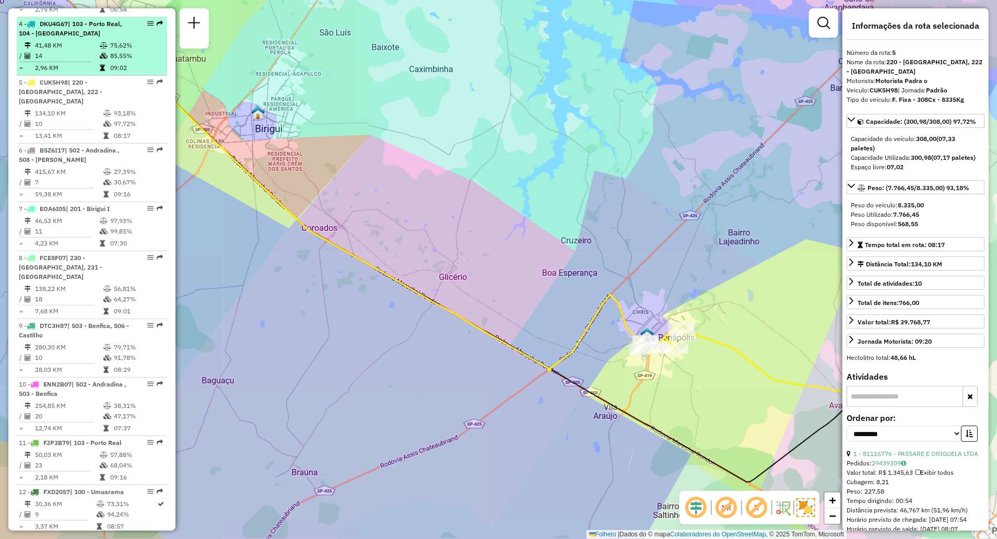
click at [85, 49] on td "41,48 KM" at bounding box center [66, 45] width 65 height 10
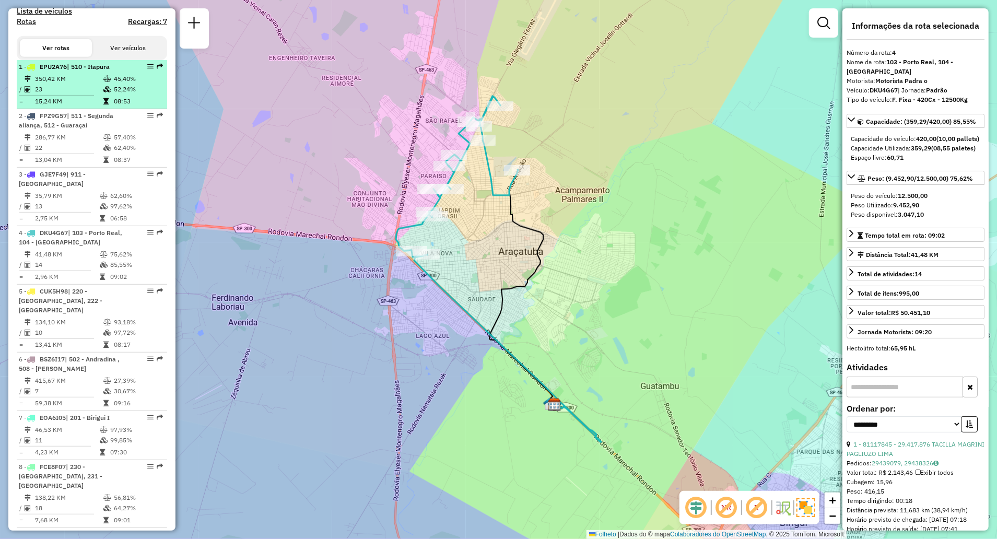
scroll to position [288, 0]
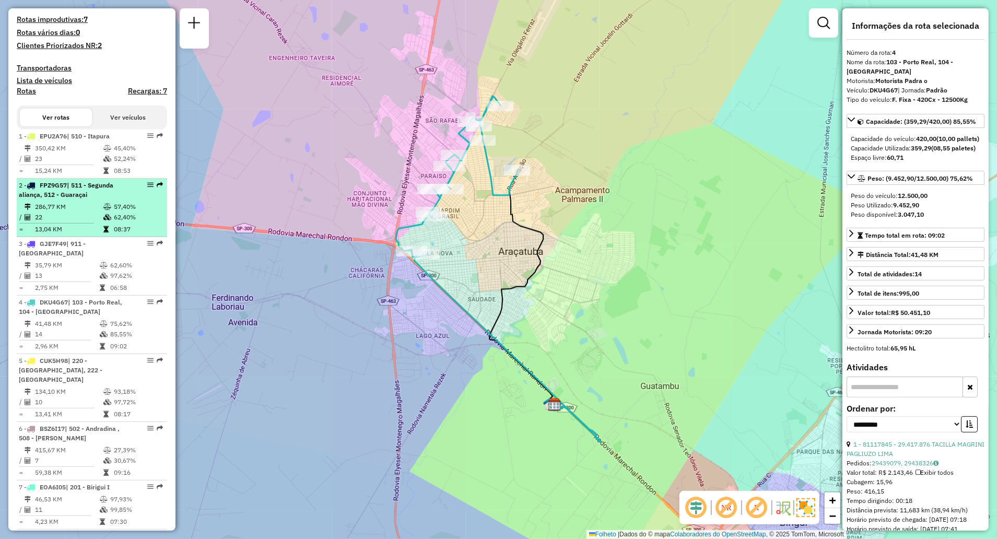
click at [88, 212] on td "286,77 KM" at bounding box center [68, 207] width 68 height 10
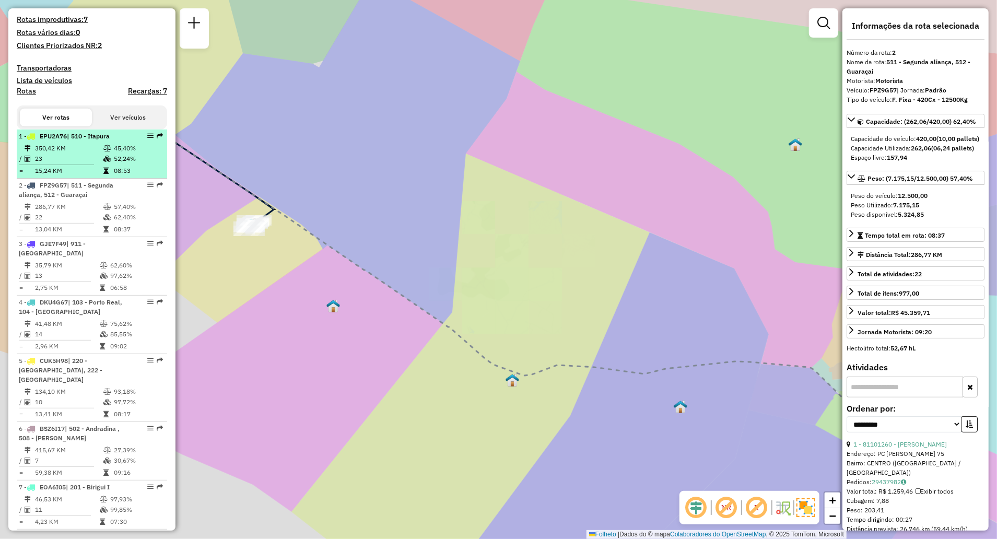
click at [80, 153] on td "350,42 KM" at bounding box center [68, 148] width 68 height 10
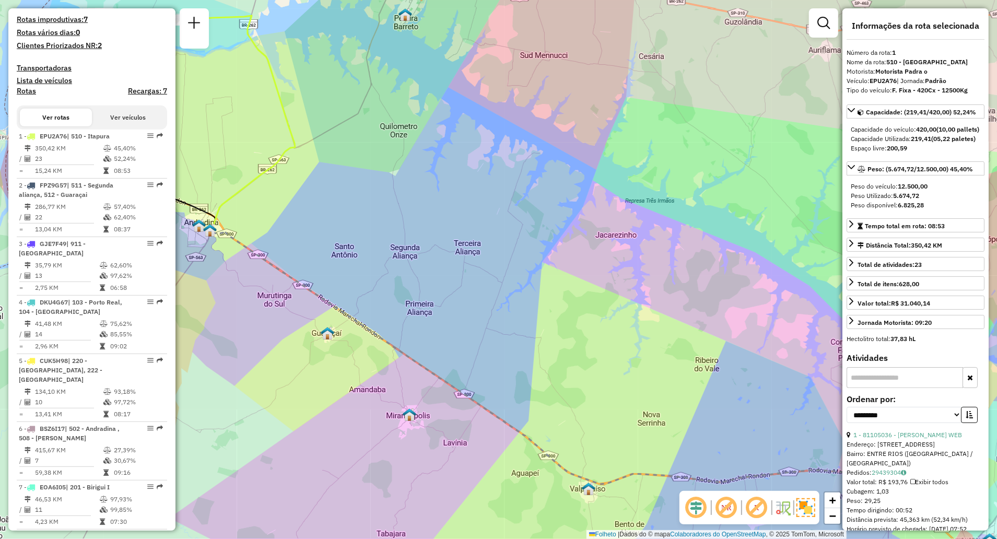
click at [541, 354] on div "Janela de atendimento Grade de atendimento Capacidade Transportadoras Veículos …" at bounding box center [498, 269] width 997 height 539
